Goal: Task Accomplishment & Management: Complete application form

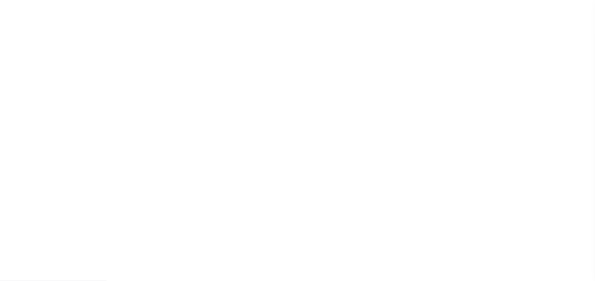
type input "[PERSON_NAME]-T0006"
type input "[PERSON_NAME]"
select select
type input "[STREET_ADDRESS]"
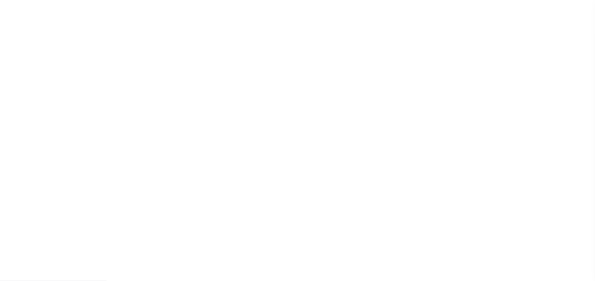
type input "INDEPENDENCE LA 70443-2708"
type input "[DATE]"
select select "10"
select select "Escrow"
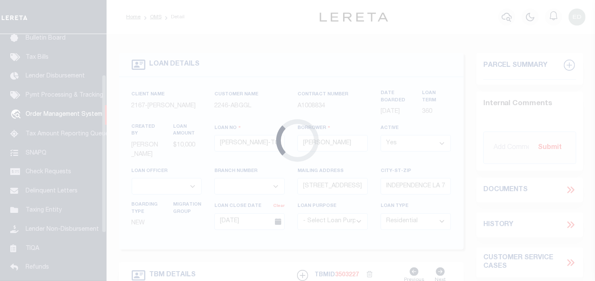
scroll to position [63, 0]
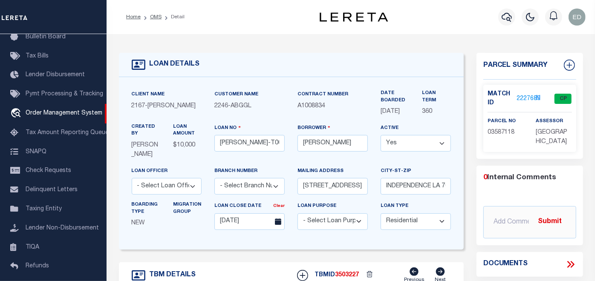
type input "[STREET_ADDRESS]"
select select
type input "INDEPENDENCE LA 70443-2708"
type input "LA"
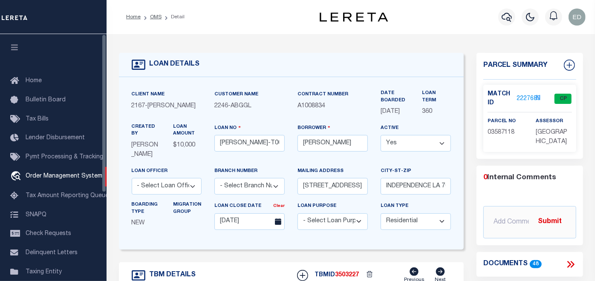
click at [15, 46] on icon "button" at bounding box center [15, 47] width 10 height 8
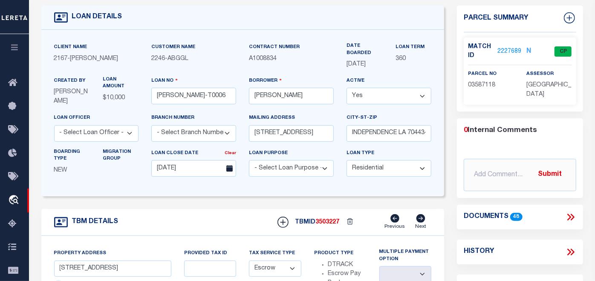
scroll to position [95, 0]
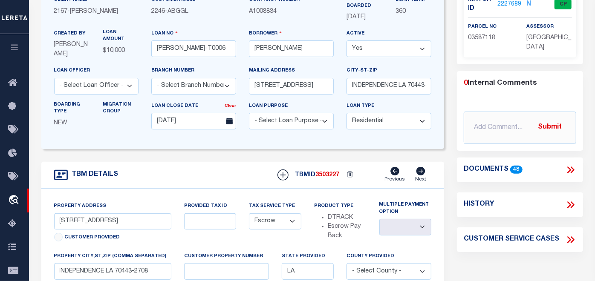
click at [568, 170] on icon at bounding box center [569, 170] width 4 height 7
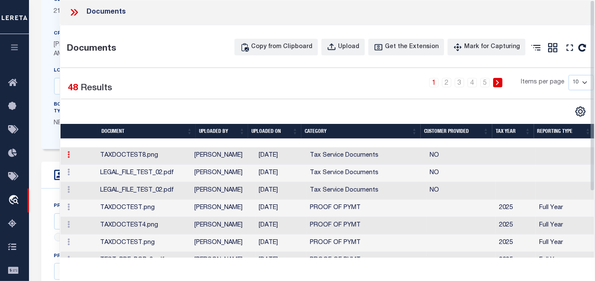
click at [70, 159] on link at bounding box center [68, 155] width 9 height 7
click at [87, 175] on link "Edit Note" at bounding box center [87, 168] width 47 height 14
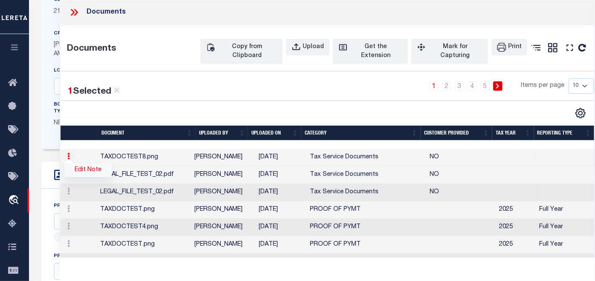
click at [87, 177] on link "Edit Note" at bounding box center [87, 170] width 47 height 14
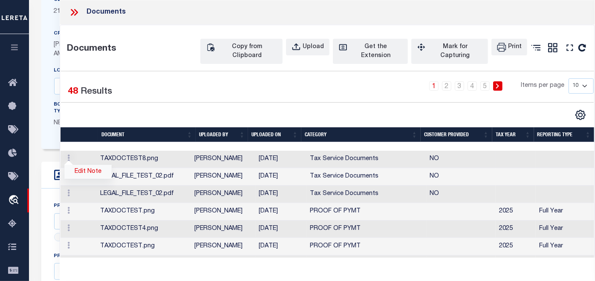
click at [84, 179] on link "Edit Note" at bounding box center [87, 172] width 47 height 14
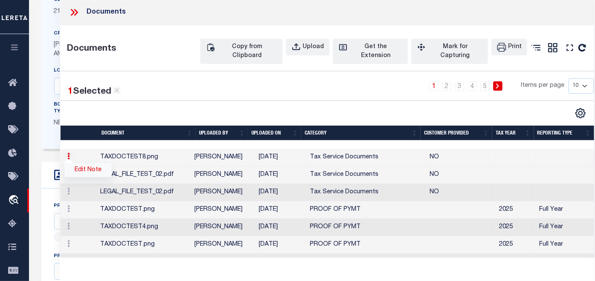
click at [83, 177] on link "Edit Note" at bounding box center [87, 170] width 47 height 14
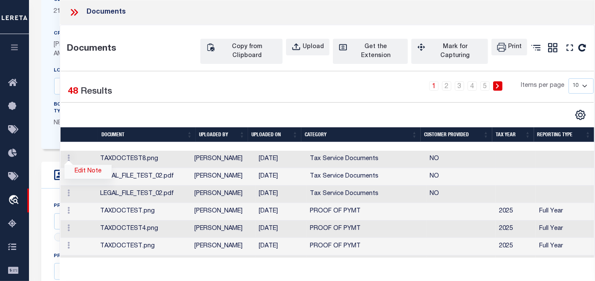
click at [85, 179] on link "Edit Note" at bounding box center [87, 172] width 47 height 14
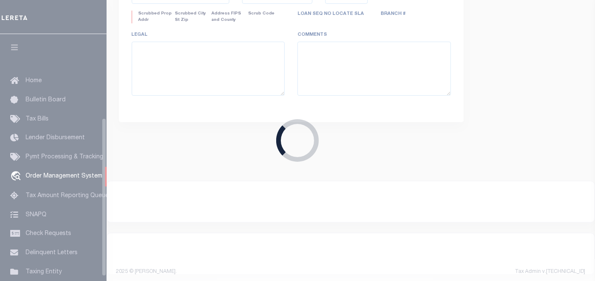
scroll to position [130, 0]
